Goal: Information Seeking & Learning: Find specific page/section

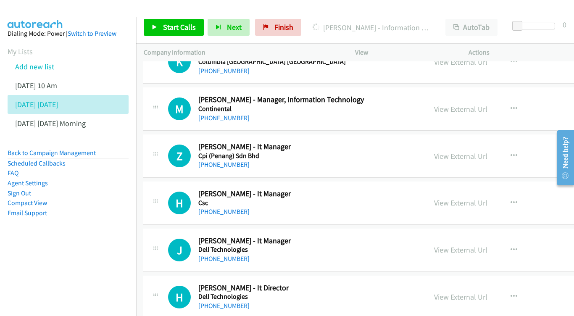
scroll to position [1789, 1]
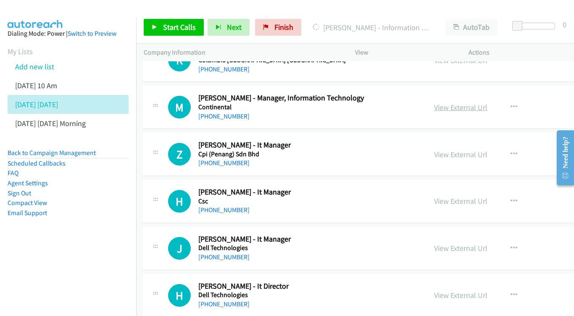
click at [480, 102] on link "View External Url" at bounding box center [460, 107] width 53 height 10
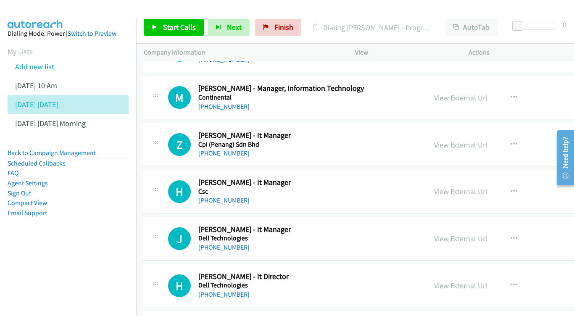
scroll to position [1812, 1]
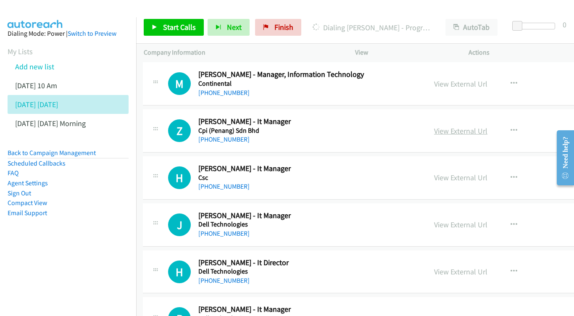
click at [450, 126] on link "View External Url" at bounding box center [460, 131] width 53 height 10
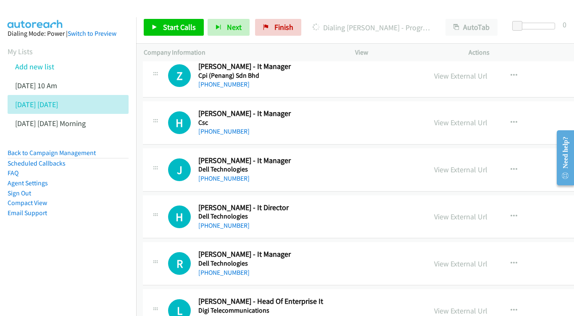
scroll to position [1869, 1]
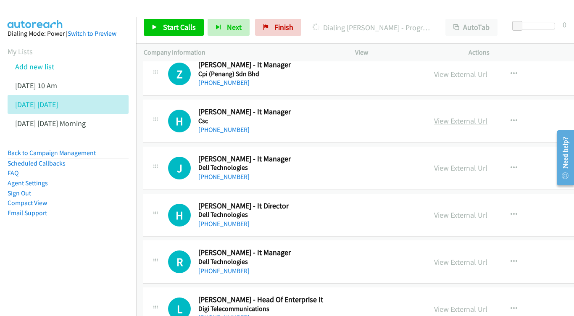
click at [467, 116] on link "View External Url" at bounding box center [460, 121] width 53 height 10
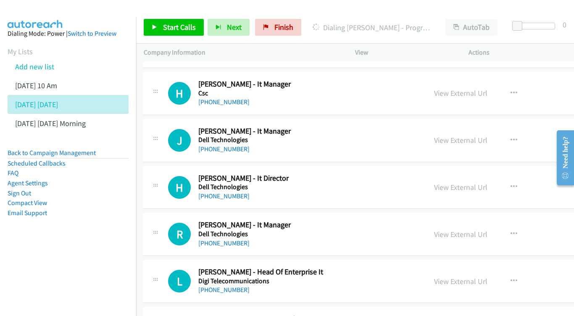
scroll to position [1898, 1]
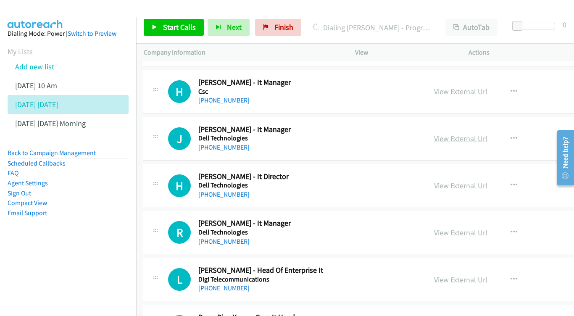
click at [476, 134] on link "View External Url" at bounding box center [460, 139] width 53 height 10
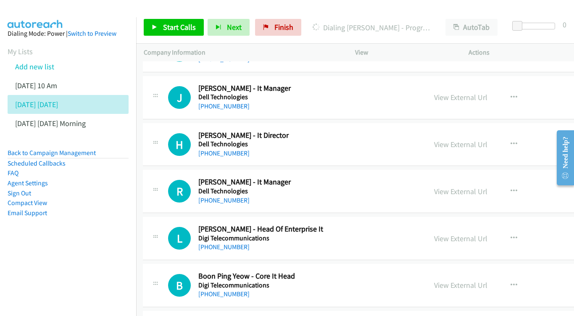
scroll to position [1941, 1]
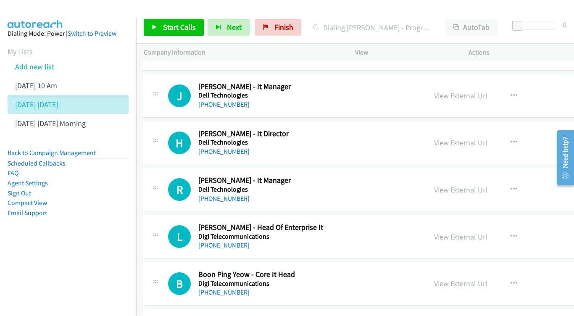
click at [448, 138] on link "View External Url" at bounding box center [460, 143] width 53 height 10
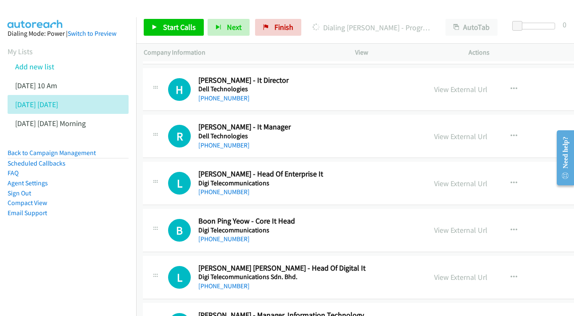
scroll to position [2004, 1]
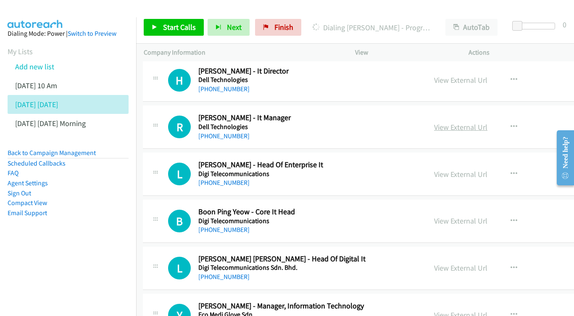
click at [446, 113] on div "View External Url View External Url Schedule/Manage Callback Start Calls Here R…" at bounding box center [501, 127] width 150 height 28
click at [458, 122] on link "View External Url" at bounding box center [460, 127] width 53 height 10
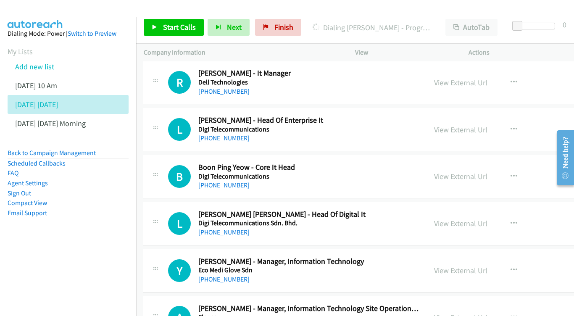
scroll to position [2050, 1]
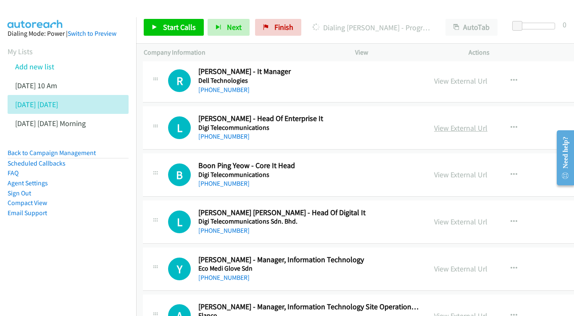
click at [478, 123] on link "View External Url" at bounding box center [460, 128] width 53 height 10
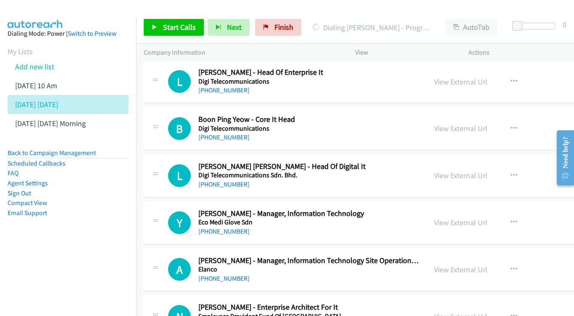
scroll to position [2098, 1]
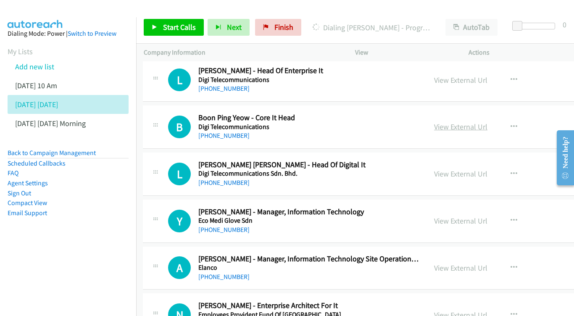
click at [472, 122] on link "View External Url" at bounding box center [460, 127] width 53 height 10
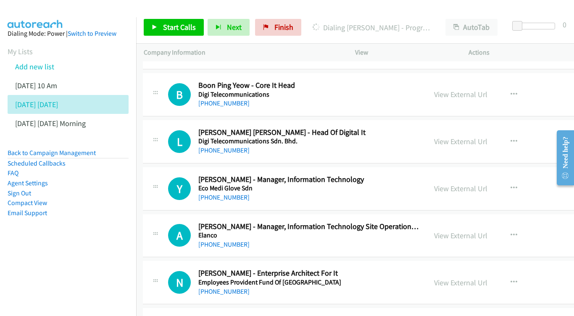
scroll to position [2142, 1]
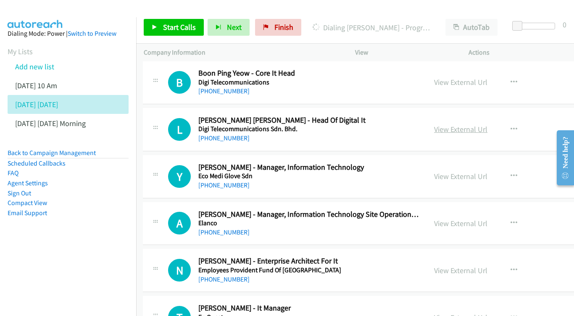
click at [476, 124] on link "View External Url" at bounding box center [460, 129] width 53 height 10
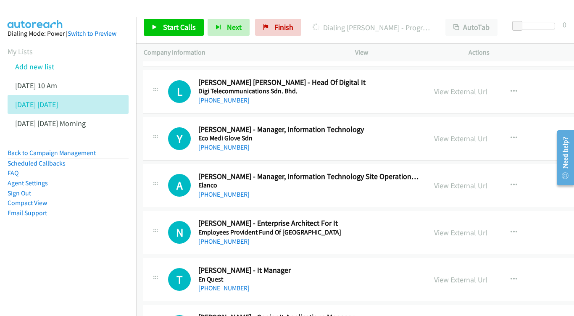
scroll to position [2182, 1]
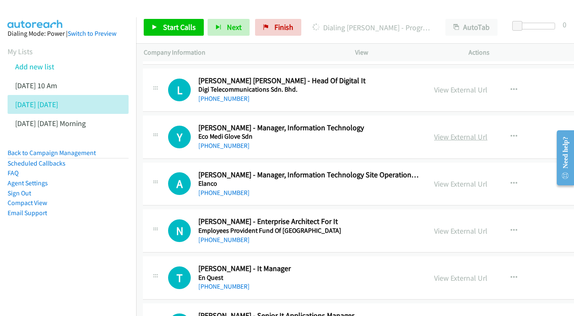
click at [466, 132] on link "View External Url" at bounding box center [460, 137] width 53 height 10
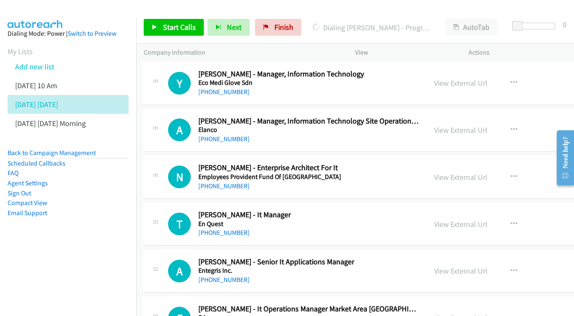
scroll to position [2237, 1]
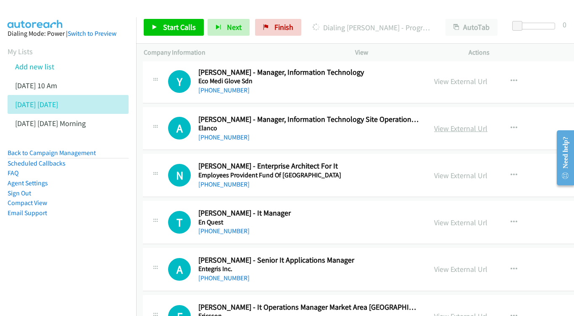
click at [470, 123] on link "View External Url" at bounding box center [460, 128] width 53 height 10
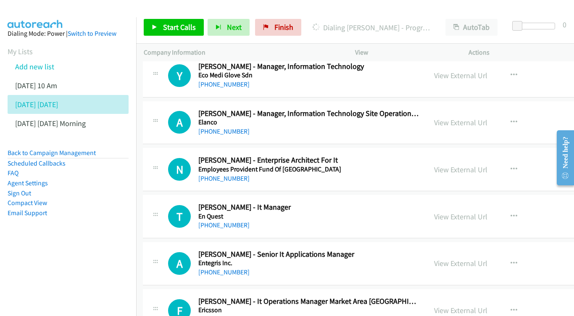
scroll to position [2297, 1]
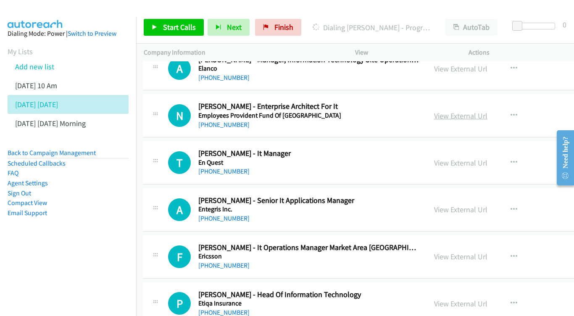
click at [486, 111] on link "View External Url" at bounding box center [460, 116] width 53 height 10
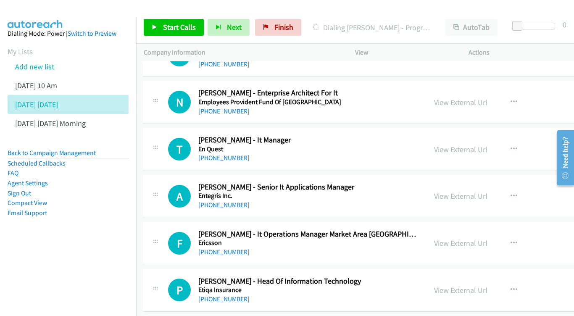
scroll to position [2337, 1]
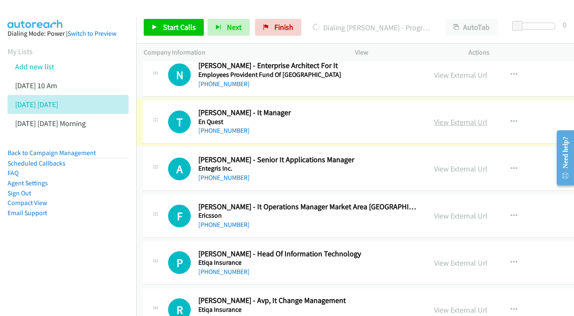
click at [465, 117] on link "View External Url" at bounding box center [460, 122] width 53 height 10
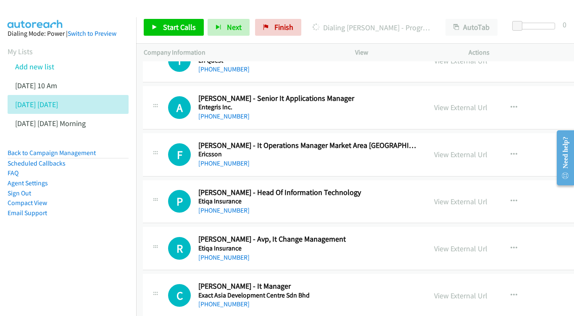
scroll to position [2384, 1]
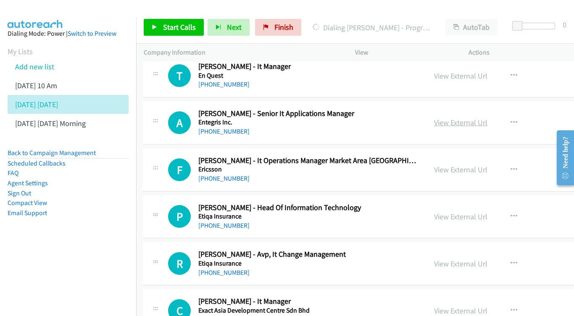
click at [459, 118] on link "View External Url" at bounding box center [460, 123] width 53 height 10
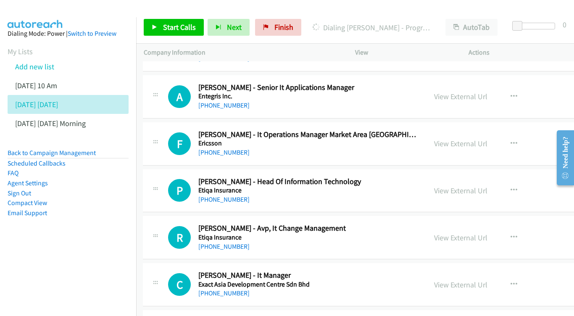
scroll to position [2424, 1]
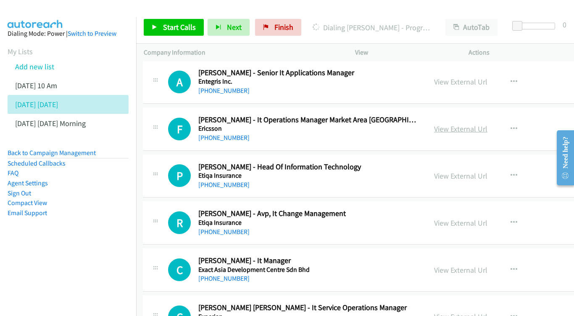
click at [469, 124] on link "View External Url" at bounding box center [460, 129] width 53 height 10
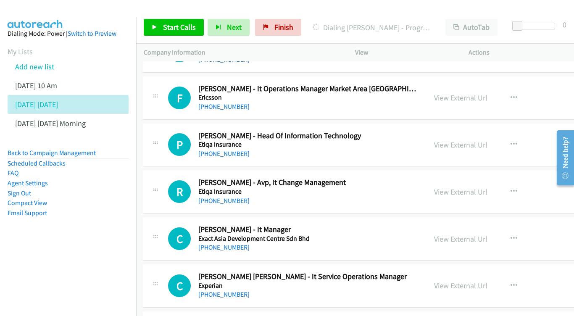
scroll to position [2457, 1]
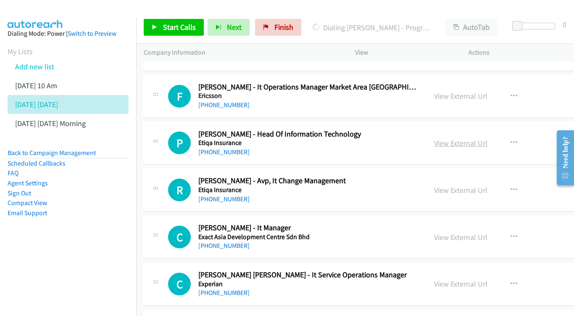
click at [479, 138] on link "View External Url" at bounding box center [460, 143] width 53 height 10
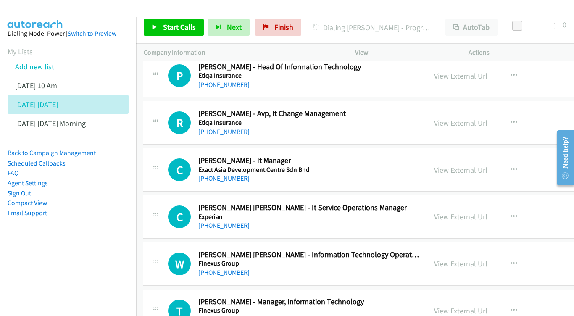
scroll to position [2512, 1]
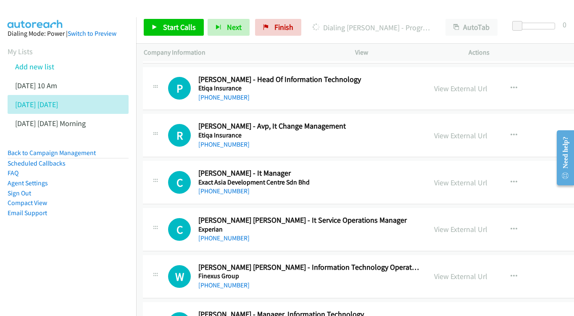
click at [466, 121] on div "View External Url View External Url Schedule/Manage Callback Start Calls Here R…" at bounding box center [501, 135] width 150 height 28
click at [465, 130] on div "View External Url" at bounding box center [460, 135] width 53 height 11
click at [448, 131] on link "View External Url" at bounding box center [460, 136] width 53 height 10
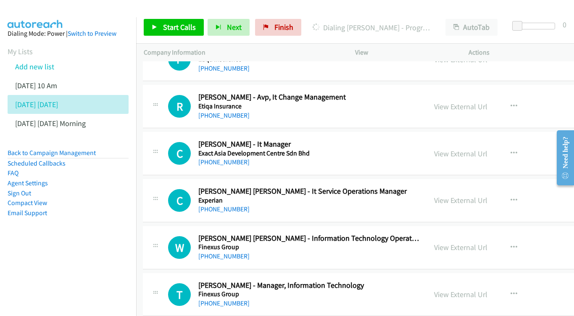
scroll to position [2550, 1]
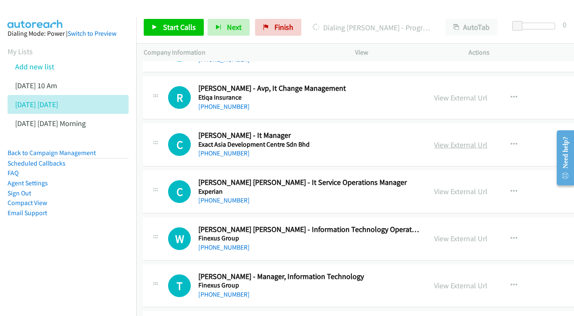
click at [460, 140] on link "View External Url" at bounding box center [460, 145] width 53 height 10
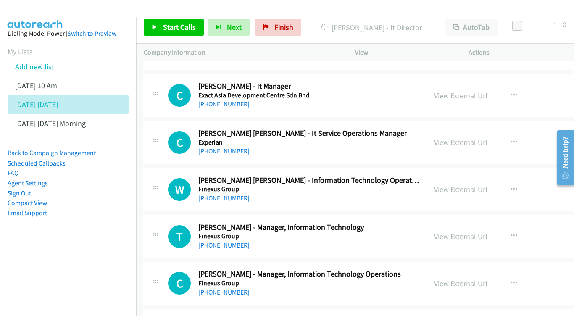
scroll to position [2615, 1]
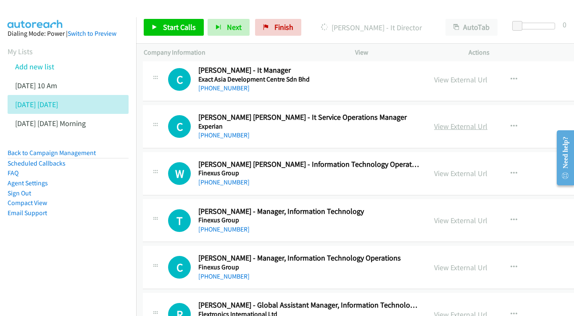
click at [462, 121] on link "View External Url" at bounding box center [460, 126] width 53 height 10
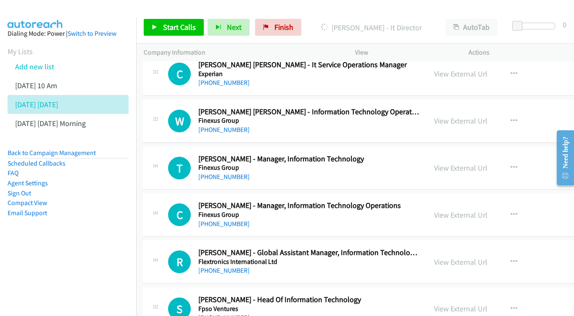
scroll to position [2655, 1]
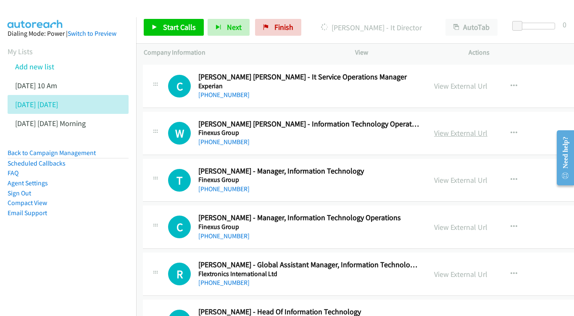
click at [480, 128] on link "View External Url" at bounding box center [460, 133] width 53 height 10
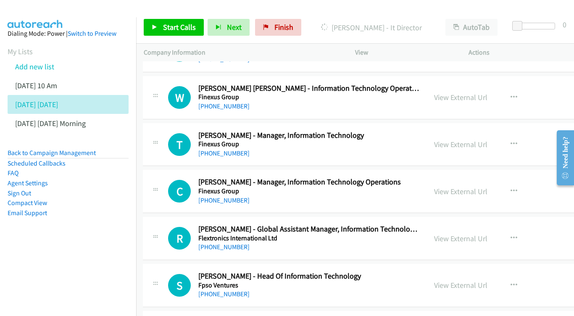
scroll to position [2708, 1]
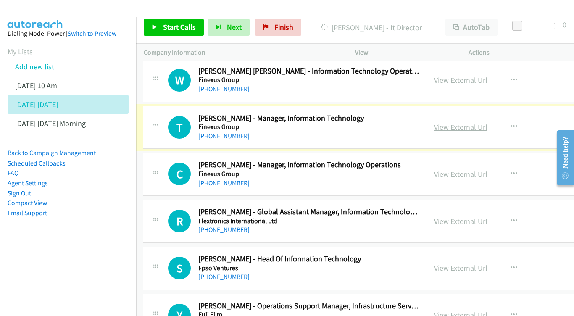
click at [464, 122] on link "View External Url" at bounding box center [460, 127] width 53 height 10
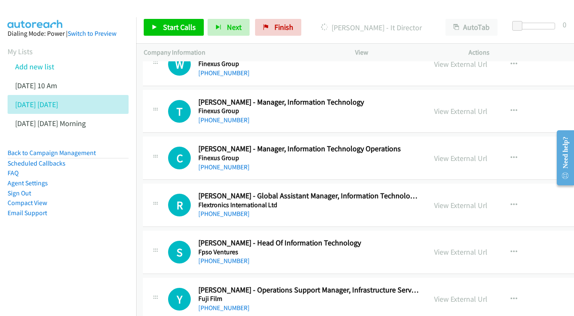
scroll to position [2733, 1]
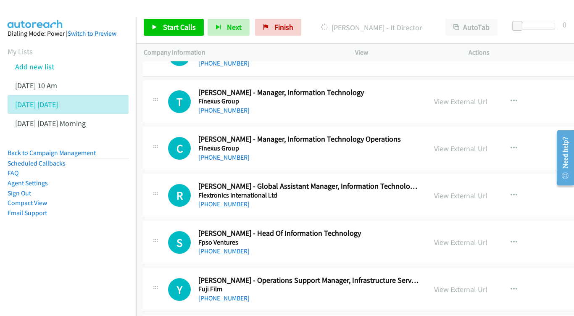
click at [474, 144] on link "View External Url" at bounding box center [460, 149] width 53 height 10
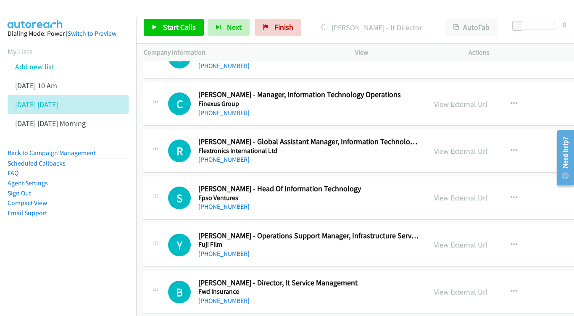
scroll to position [2789, 1]
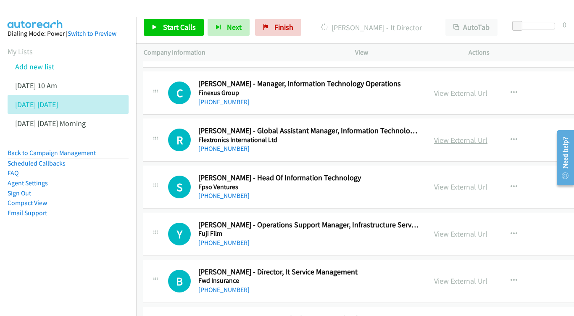
click at [454, 135] on link "View External Url" at bounding box center [460, 140] width 53 height 10
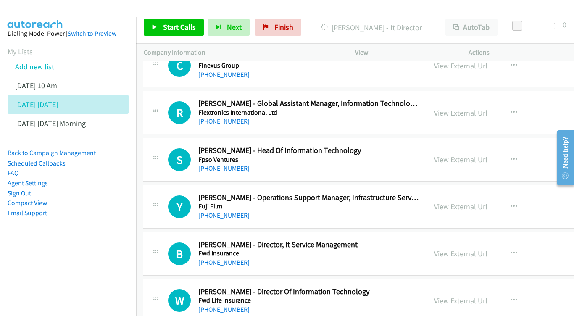
scroll to position [2818, 1]
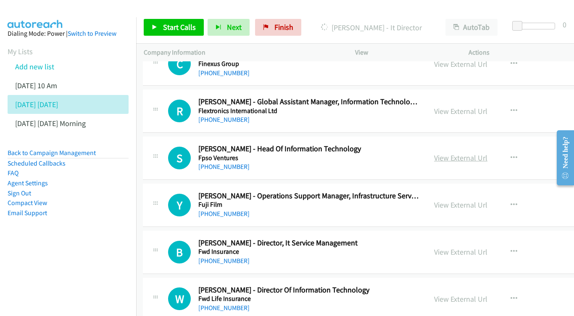
click at [487, 153] on link "View External Url" at bounding box center [460, 158] width 53 height 10
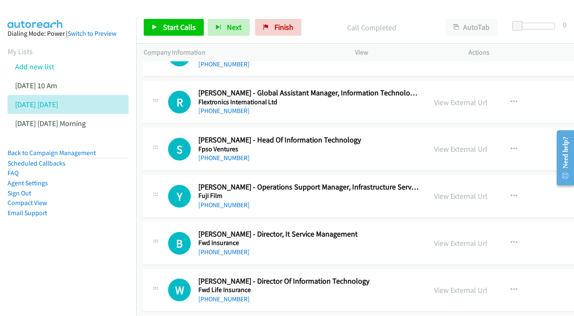
scroll to position [2898, 1]
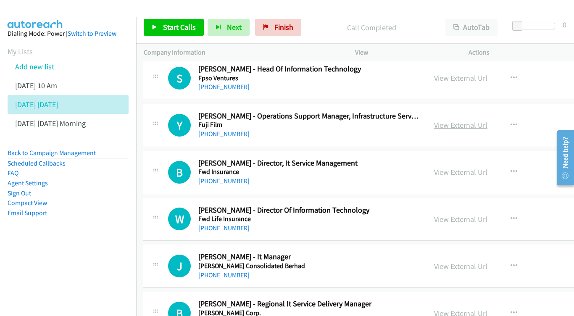
click at [482, 120] on link "View External Url" at bounding box center [460, 125] width 53 height 10
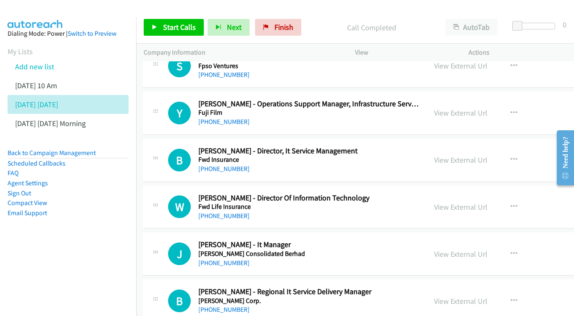
scroll to position [2938, 1]
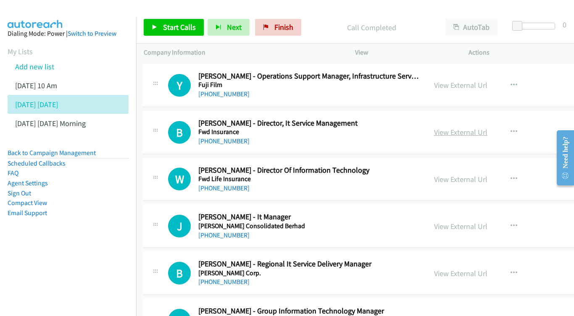
click at [487, 127] on link "View External Url" at bounding box center [460, 132] width 53 height 10
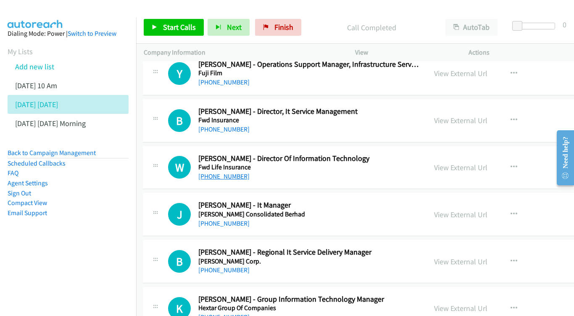
scroll to position [2963, 1]
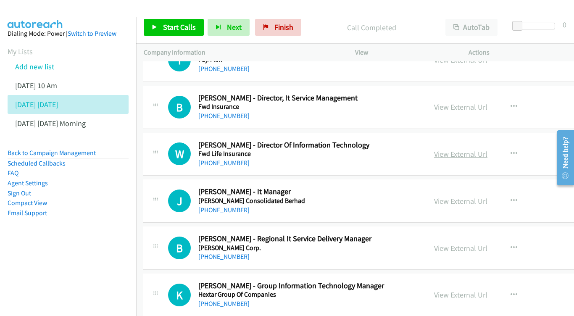
click at [484, 149] on link "View External Url" at bounding box center [460, 154] width 53 height 10
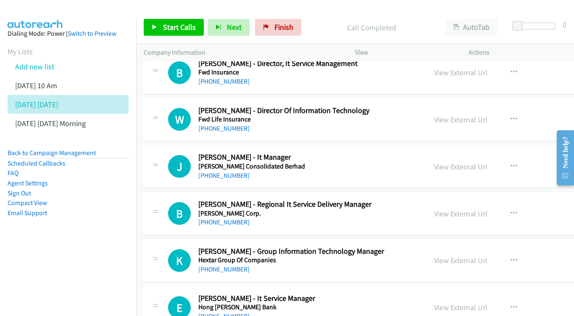
scroll to position [2999, 1]
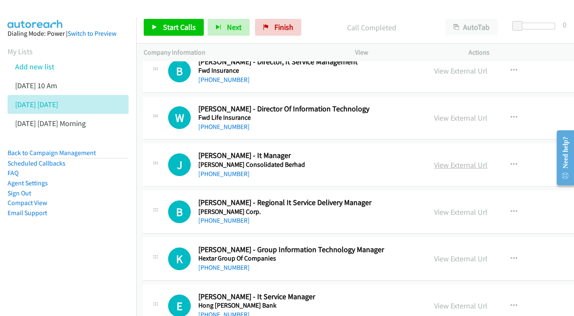
click at [451, 160] on link "View External Url" at bounding box center [460, 165] width 53 height 10
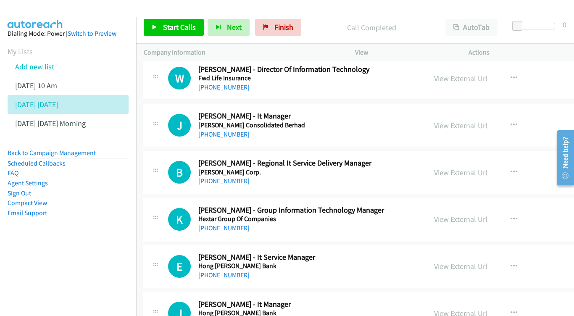
scroll to position [3054, 1]
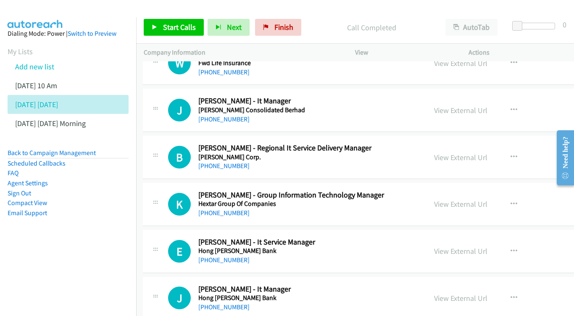
click at [481, 152] on div "View External Url" at bounding box center [460, 157] width 53 height 11
click at [479, 152] on link "View External Url" at bounding box center [460, 157] width 53 height 10
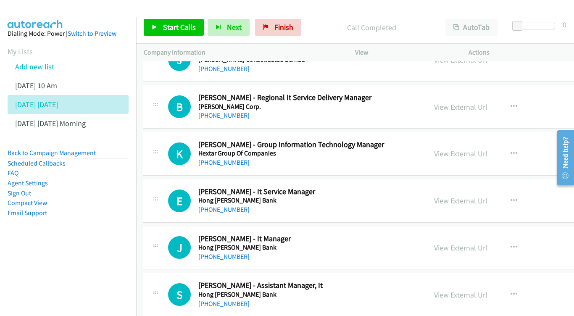
scroll to position [3106, 1]
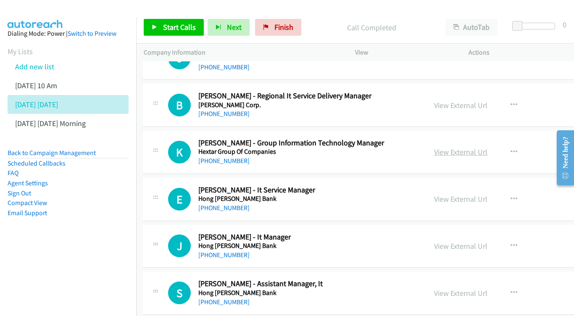
click at [474, 147] on link "View External Url" at bounding box center [460, 152] width 53 height 10
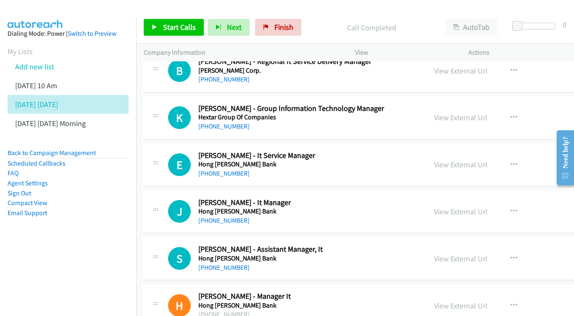
scroll to position [3142, 1]
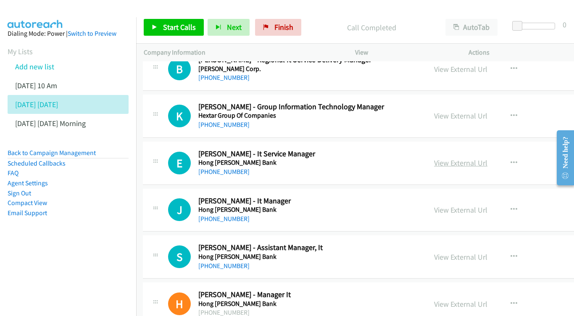
click at [487, 158] on link "View External Url" at bounding box center [460, 163] width 53 height 10
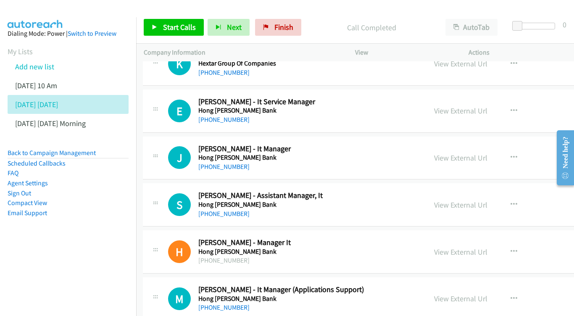
scroll to position [3195, 1]
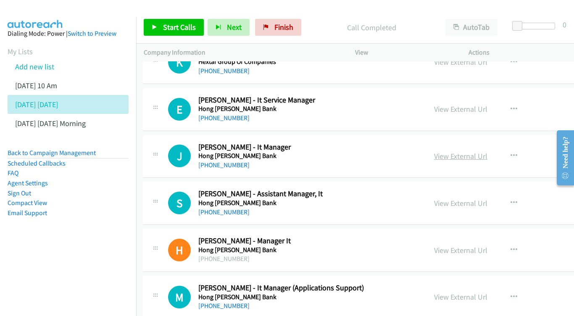
click at [470, 151] on link "View External Url" at bounding box center [460, 156] width 53 height 10
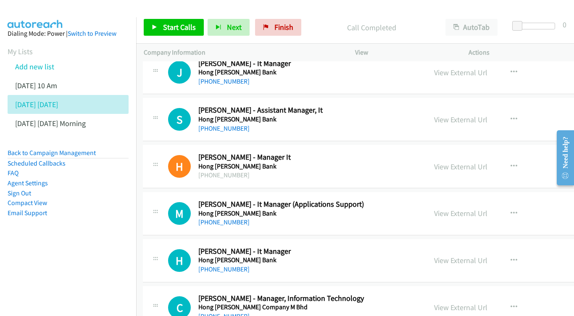
scroll to position [3281, 1]
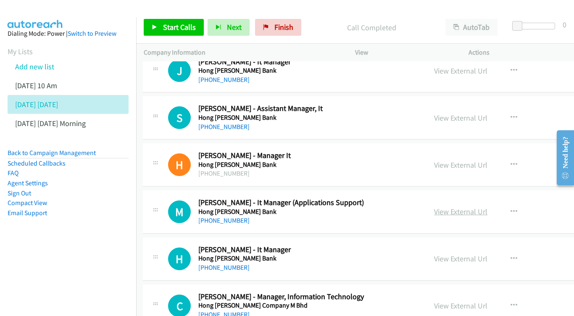
click at [467, 207] on link "View External Url" at bounding box center [460, 212] width 53 height 10
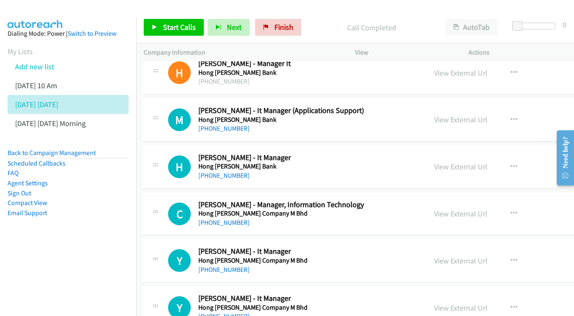
scroll to position [3389, 1]
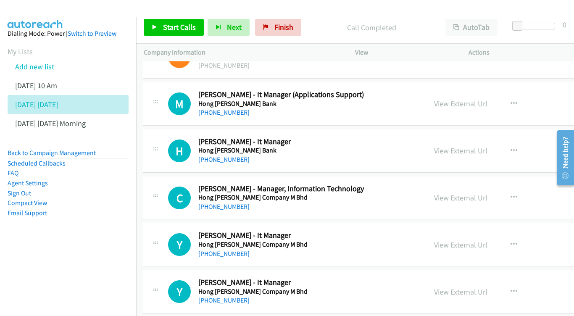
click at [472, 146] on link "View External Url" at bounding box center [460, 151] width 53 height 10
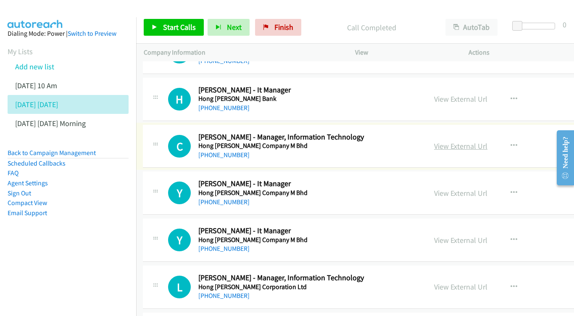
click at [483, 141] on link "View External Url" at bounding box center [460, 146] width 53 height 10
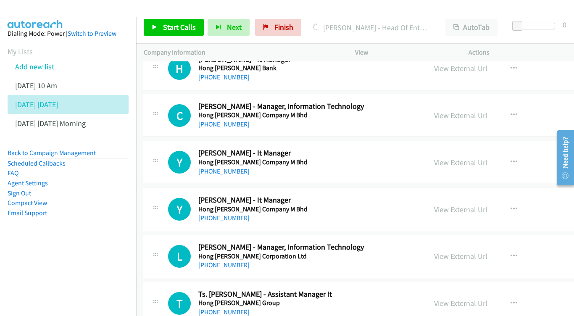
scroll to position [3473, 1]
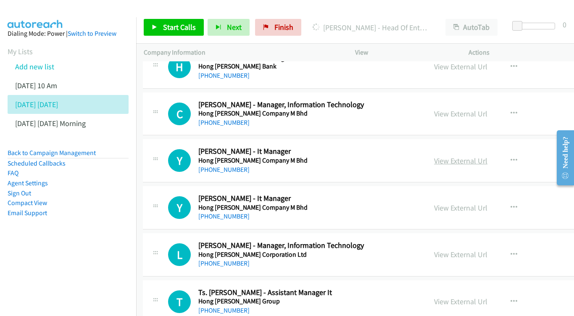
click at [464, 156] on link "View External Url" at bounding box center [460, 161] width 53 height 10
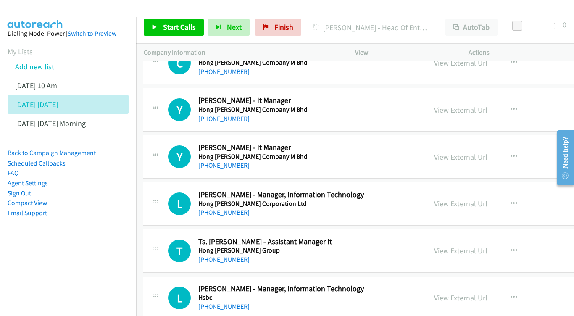
scroll to position [3525, 1]
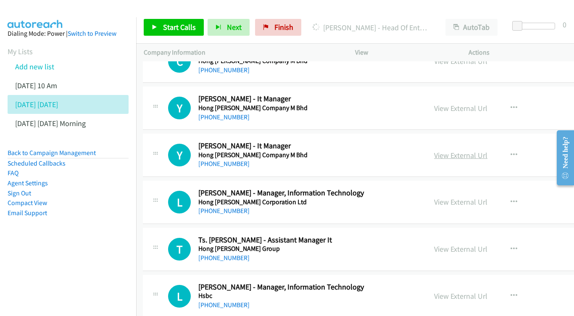
click at [486, 150] on link "View External Url" at bounding box center [460, 155] width 53 height 10
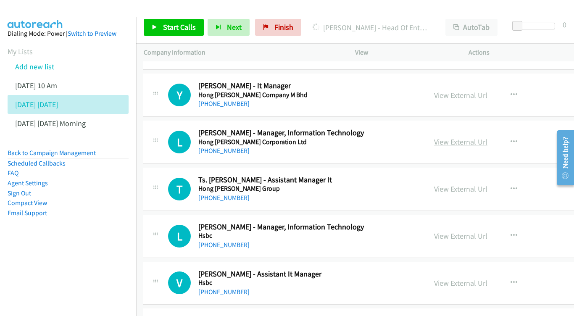
click at [461, 137] on link "View External Url" at bounding box center [460, 142] width 53 height 10
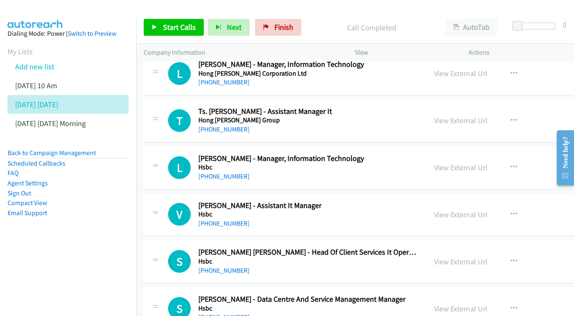
scroll to position [3669, 1]
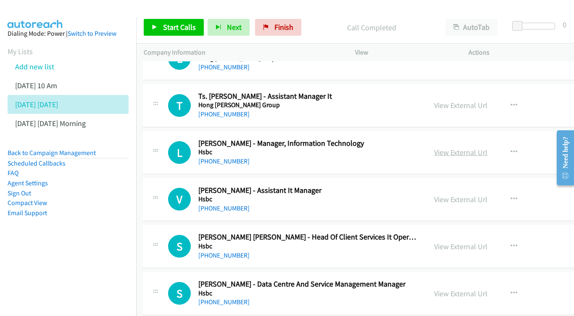
click at [475, 147] on link "View External Url" at bounding box center [460, 152] width 53 height 10
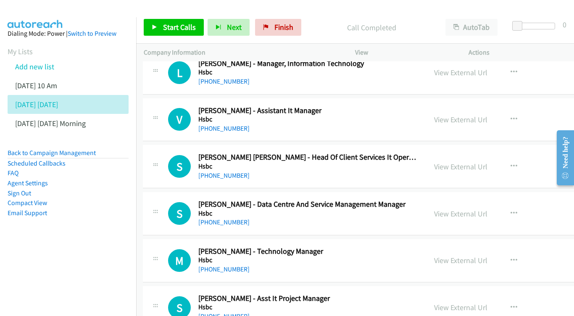
scroll to position [3764, 1]
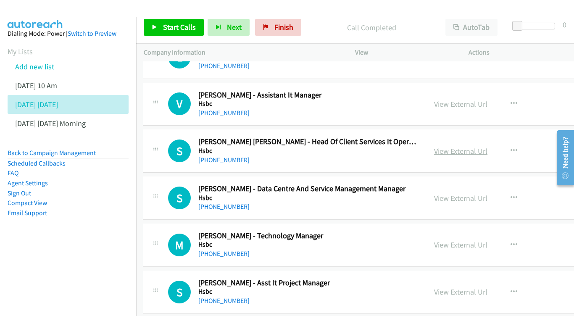
click at [465, 146] on link "View External Url" at bounding box center [460, 151] width 53 height 10
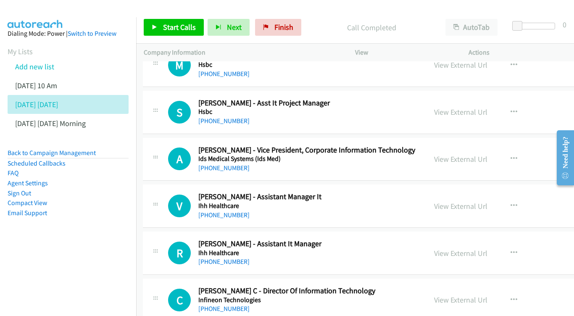
scroll to position [3945, 1]
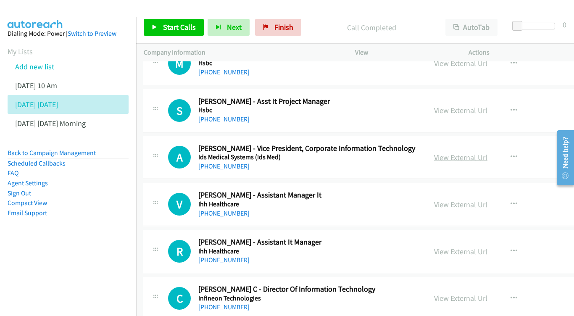
click at [480, 152] on link "View External Url" at bounding box center [460, 157] width 53 height 10
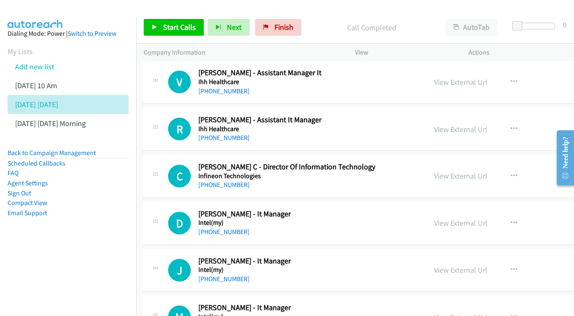
scroll to position [4069, 1]
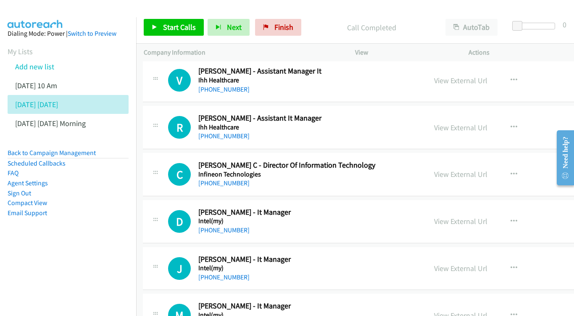
click at [475, 160] on div "View External Url View External Url Schedule/Manage Callback Start Calls Here R…" at bounding box center [501, 174] width 150 height 28
click at [475, 169] on link "View External Url" at bounding box center [460, 174] width 53 height 10
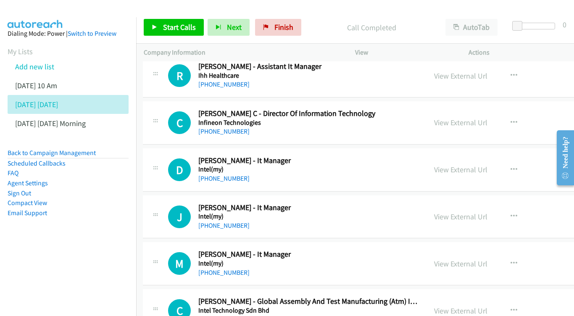
scroll to position [4123, 1]
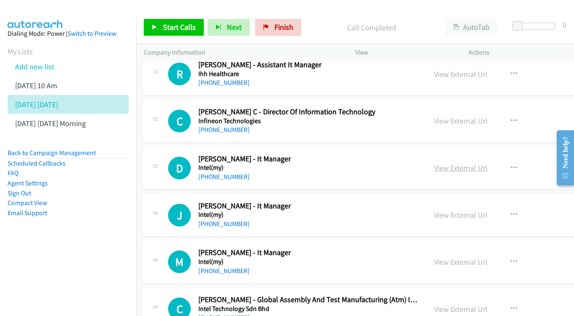
click at [464, 163] on link "View External Url" at bounding box center [460, 168] width 53 height 10
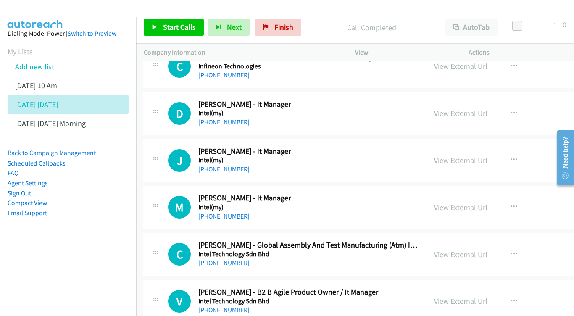
scroll to position [4179, 1]
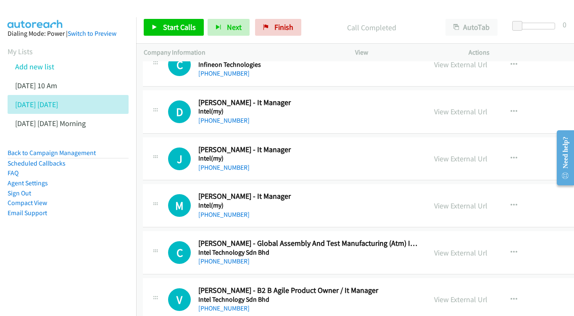
drag, startPoint x: 415, startPoint y: 86, endPoint x: 421, endPoint y: 87, distance: 5.5
click at [415, 154] on h5 "Intel(my)" at bounding box center [308, 158] width 220 height 8
click at [457, 154] on link "View External Url" at bounding box center [460, 159] width 53 height 10
